Goal: Find specific page/section: Find specific page/section

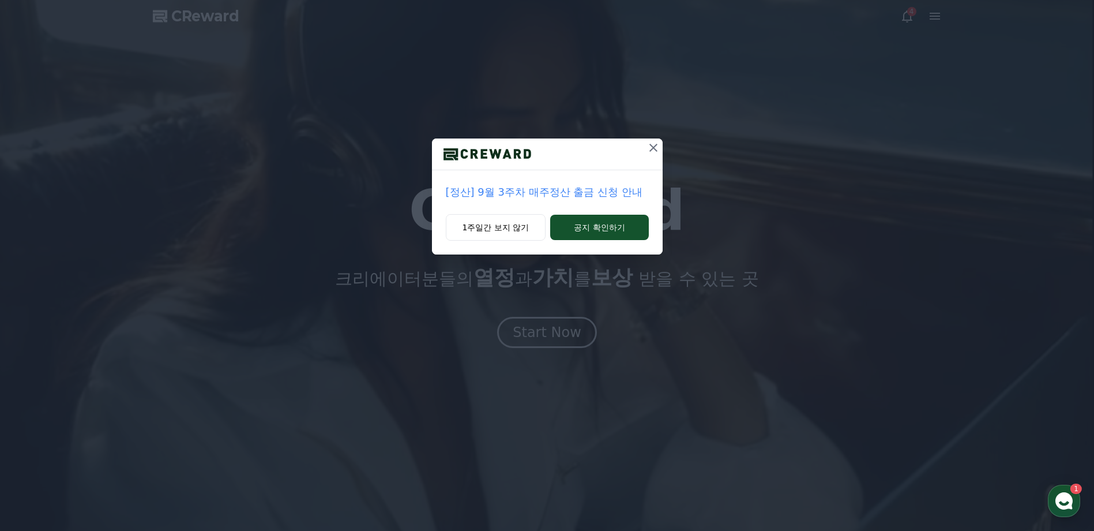
click at [657, 145] on icon at bounding box center [654, 148] width 14 height 14
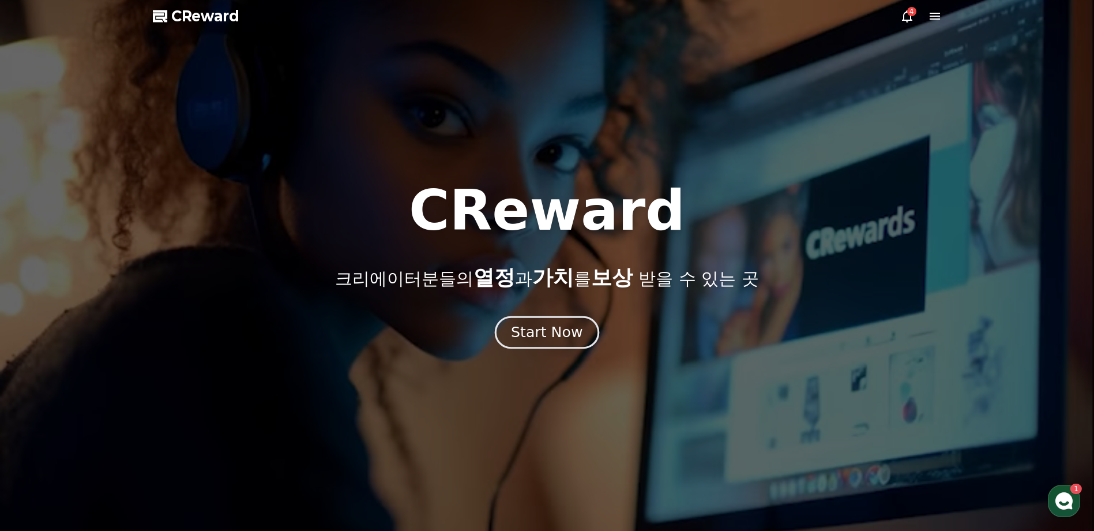
click at [548, 328] on div "Start Now" at bounding box center [547, 332] width 72 height 20
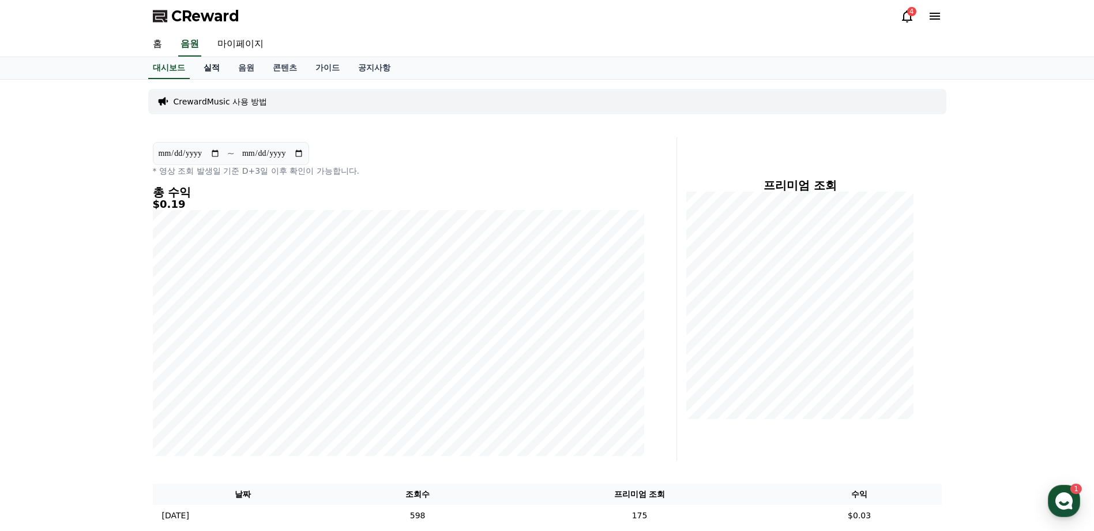
click at [209, 73] on link "실적" at bounding box center [211, 68] width 35 height 22
